Goal: Information Seeking & Learning: Learn about a topic

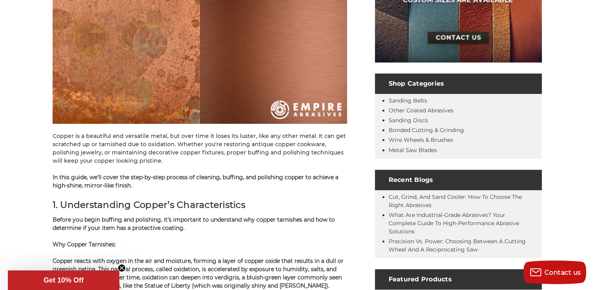
scroll to position [275, 0]
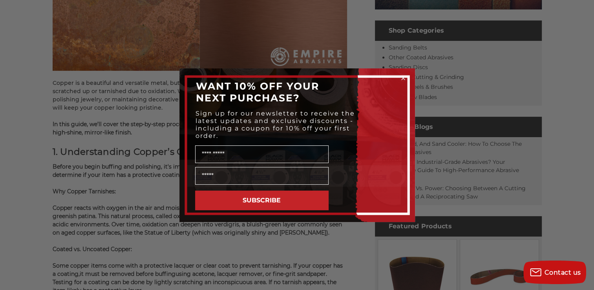
click at [401, 77] on circle "Close dialog" at bounding box center [402, 77] width 7 height 7
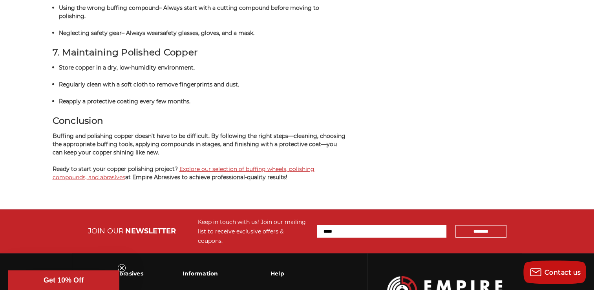
scroll to position [2158, 0]
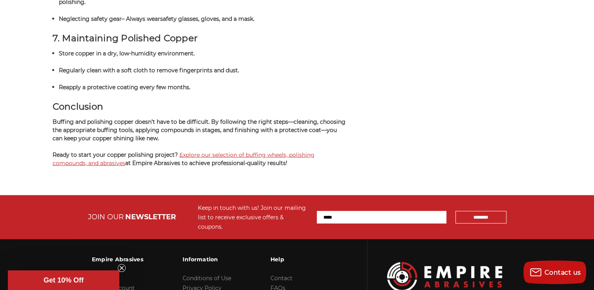
click at [262, 151] on link "Explore our selection of buffing wheels, polishing compounds, and abrasives" at bounding box center [184, 158] width 262 height 15
click at [255, 151] on link "Explore our selection of buffing wheels, polishing compounds, and abrasives" at bounding box center [184, 158] width 262 height 15
